Goal: Task Accomplishment & Management: Complete application form

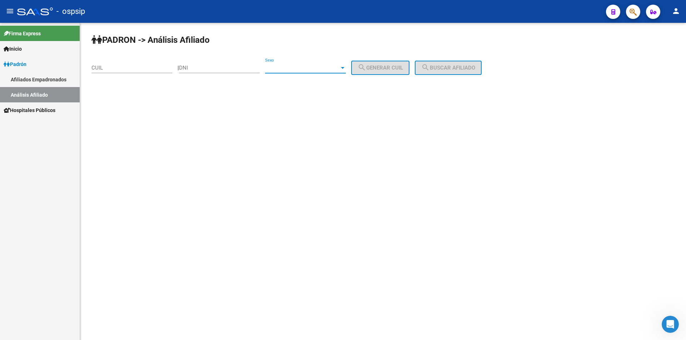
click at [346, 69] on div at bounding box center [342, 68] width 6 height 6
drag, startPoint x: 359, startPoint y: 126, endPoint x: 350, endPoint y: 115, distance: 14.2
click at [357, 120] on div at bounding box center [343, 170] width 686 height 340
click at [245, 67] on input "DNI" at bounding box center [219, 68] width 81 height 6
click at [312, 61] on div "Sexo Sexo" at bounding box center [305, 65] width 81 height 15
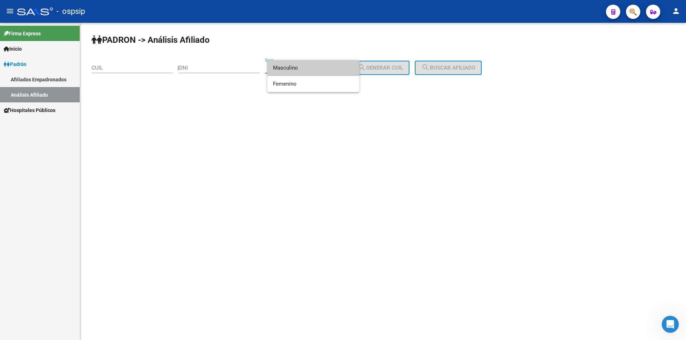
click at [312, 69] on span "Masculino" at bounding box center [313, 68] width 81 height 16
click at [255, 68] on input "DNI" at bounding box center [219, 68] width 81 height 6
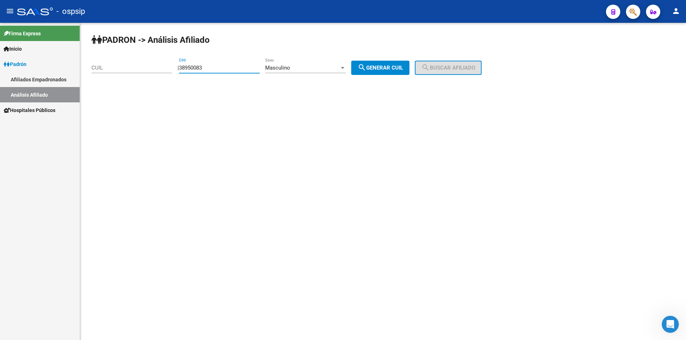
type input "38950083"
click at [382, 62] on button "search Generar CUIL" at bounding box center [380, 68] width 58 height 14
type input "20-38950083-7"
click at [443, 67] on span "search Buscar afiliado" at bounding box center [448, 68] width 54 height 6
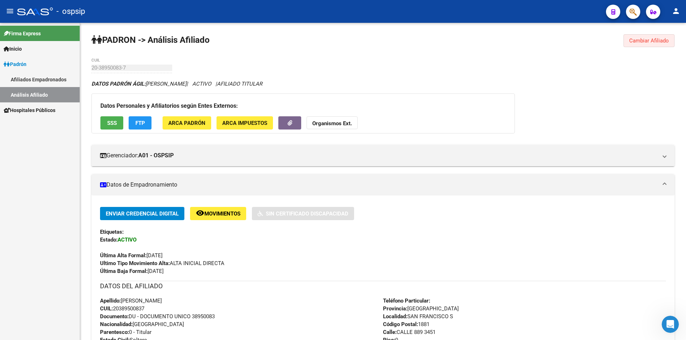
drag, startPoint x: 638, startPoint y: 38, endPoint x: 634, endPoint y: 39, distance: 4.7
click at [638, 39] on span "Cambiar Afiliado" at bounding box center [649, 41] width 40 height 6
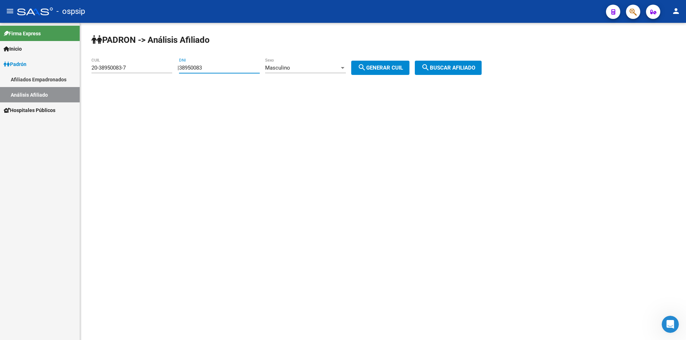
drag, startPoint x: 225, startPoint y: 65, endPoint x: 124, endPoint y: 68, distance: 101.5
click at [124, 68] on app-analisis-afiliado "PADRON -> Análisis Afiliado 20-38950083-7 CUIL | 38950083 DNI Masculino Sexo se…" at bounding box center [289, 68] width 396 height 6
drag, startPoint x: 143, startPoint y: 63, endPoint x: 45, endPoint y: 52, distance: 98.8
click at [45, 52] on mat-sidenav-container "Firma Express Inicio Calendario SSS Instructivos Contacto OS Padrón Afiliados E…" at bounding box center [343, 182] width 686 height 318
click at [128, 64] on div "20-38950083-7 CUIL" at bounding box center [131, 65] width 81 height 15
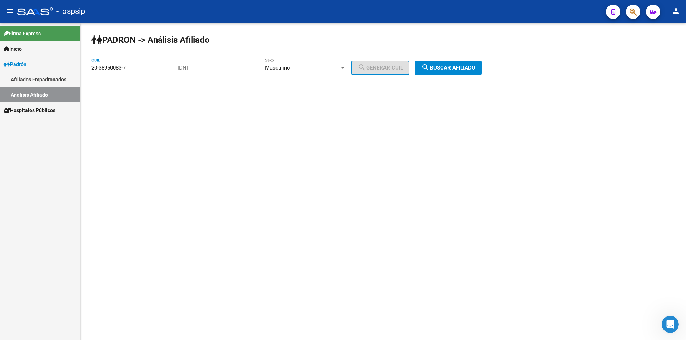
drag, startPoint x: 132, startPoint y: 68, endPoint x: 80, endPoint y: 63, distance: 52.4
click at [82, 63] on div "PADRON -> Análisis Afiliado 20-38950083-7 CUIL | DNI Masculino Sexo search Gene…" at bounding box center [383, 60] width 606 height 75
